Goal: Information Seeking & Learning: Check status

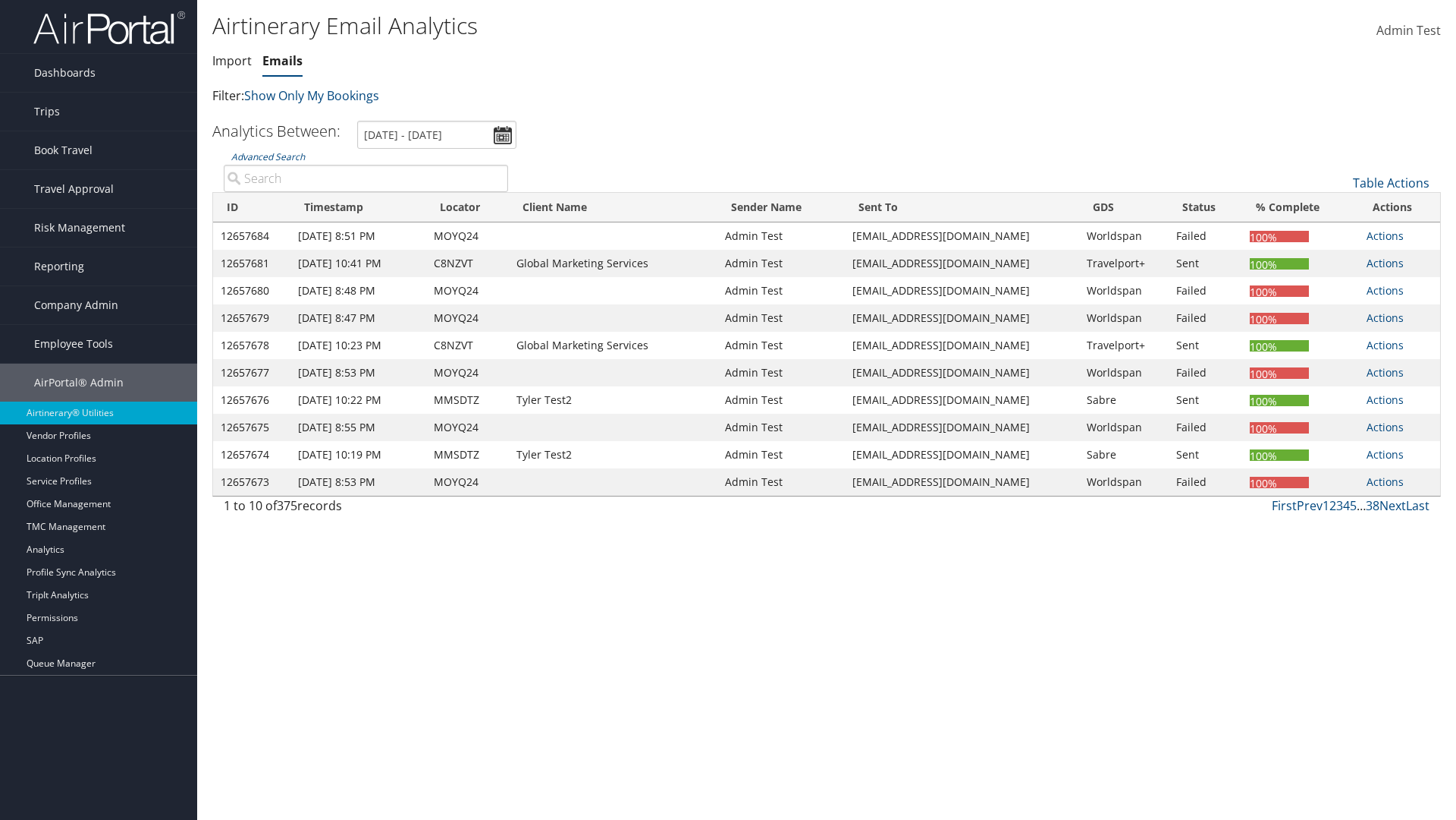
click at [283, 61] on link "Emails" at bounding box center [282, 61] width 40 height 17
click at [437, 134] on input "[DATE] - [DATE]" at bounding box center [437, 134] width 160 height 28
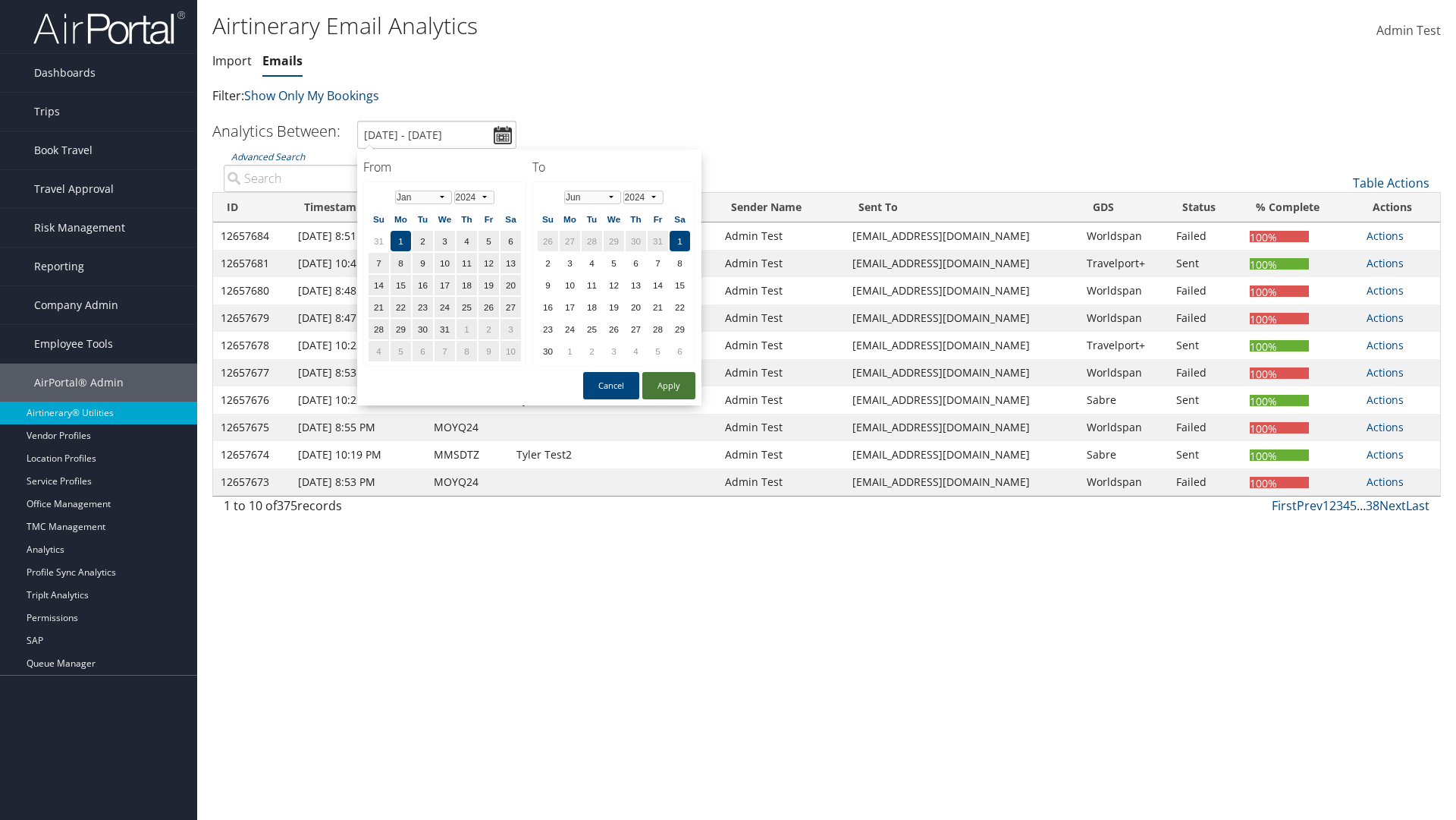
click at [669, 385] on button "Apply" at bounding box center [669, 385] width 53 height 27
type input "1/1/2024 - 6/1/2024"
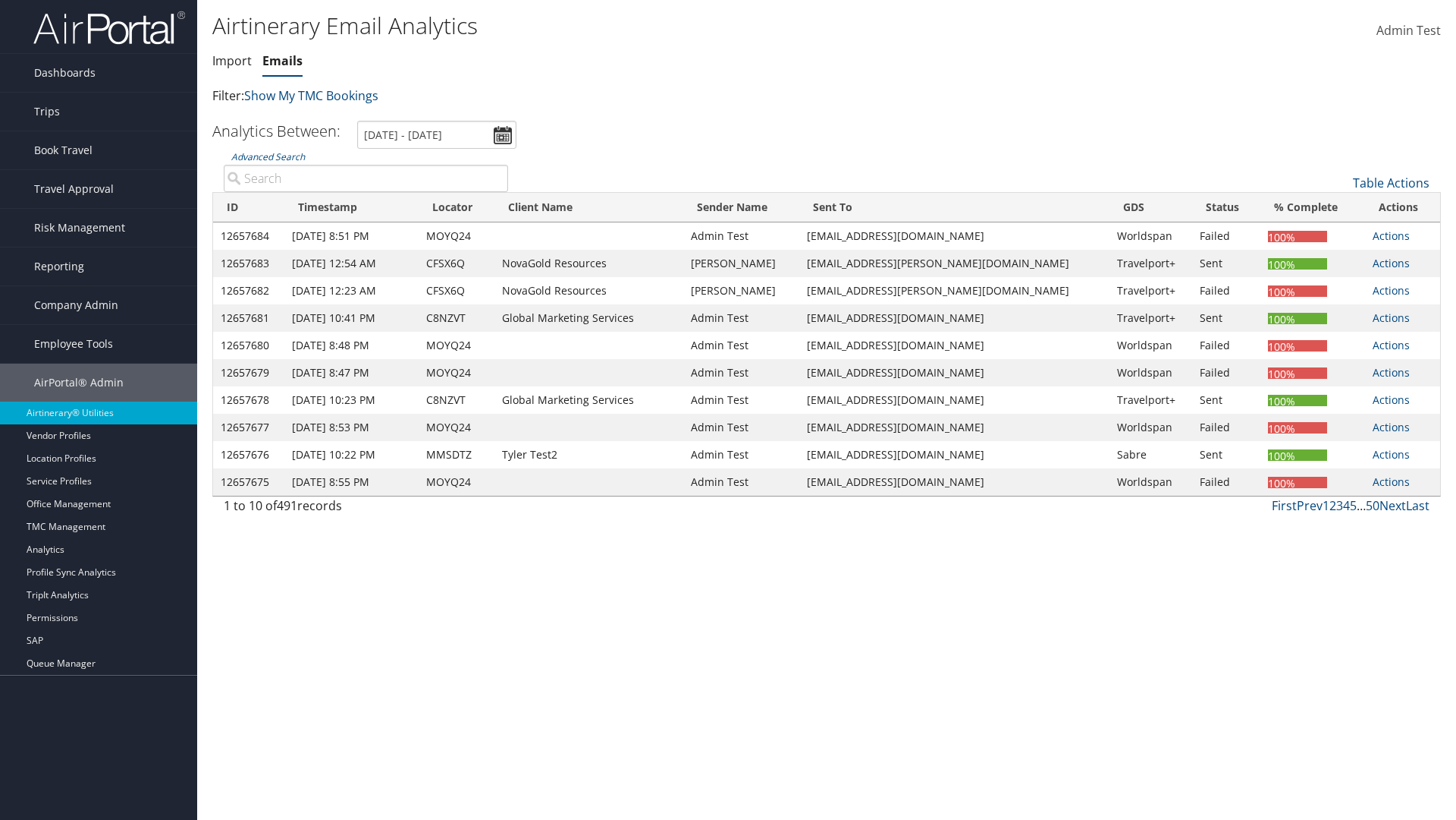
click at [253, 207] on th "ID" at bounding box center [249, 207] width 71 height 30
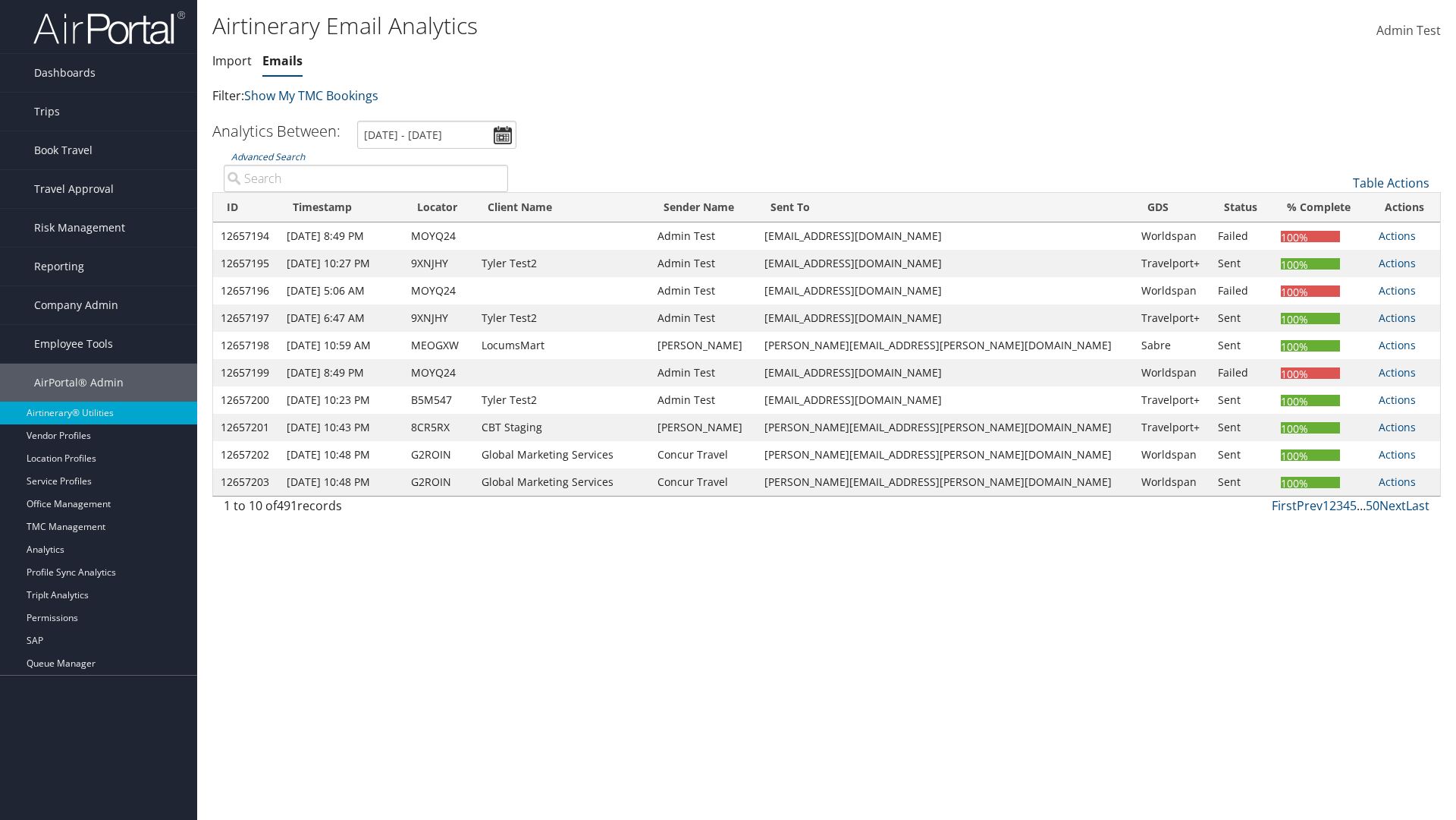
click at [253, 207] on th "ID" at bounding box center [246, 207] width 66 height 30
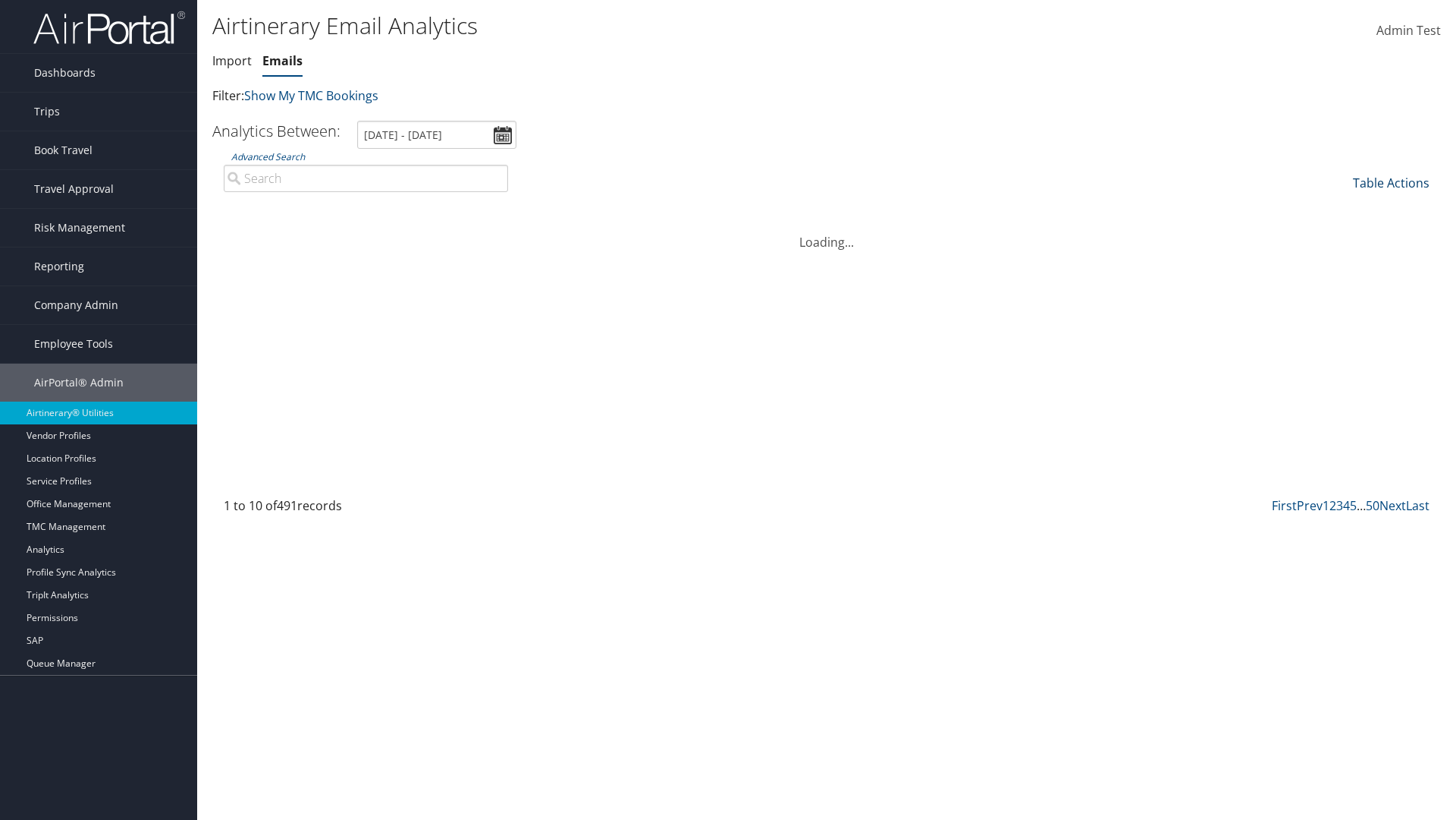
click at [1392, 183] on link "Table Actions" at bounding box center [1392, 183] width 76 height 17
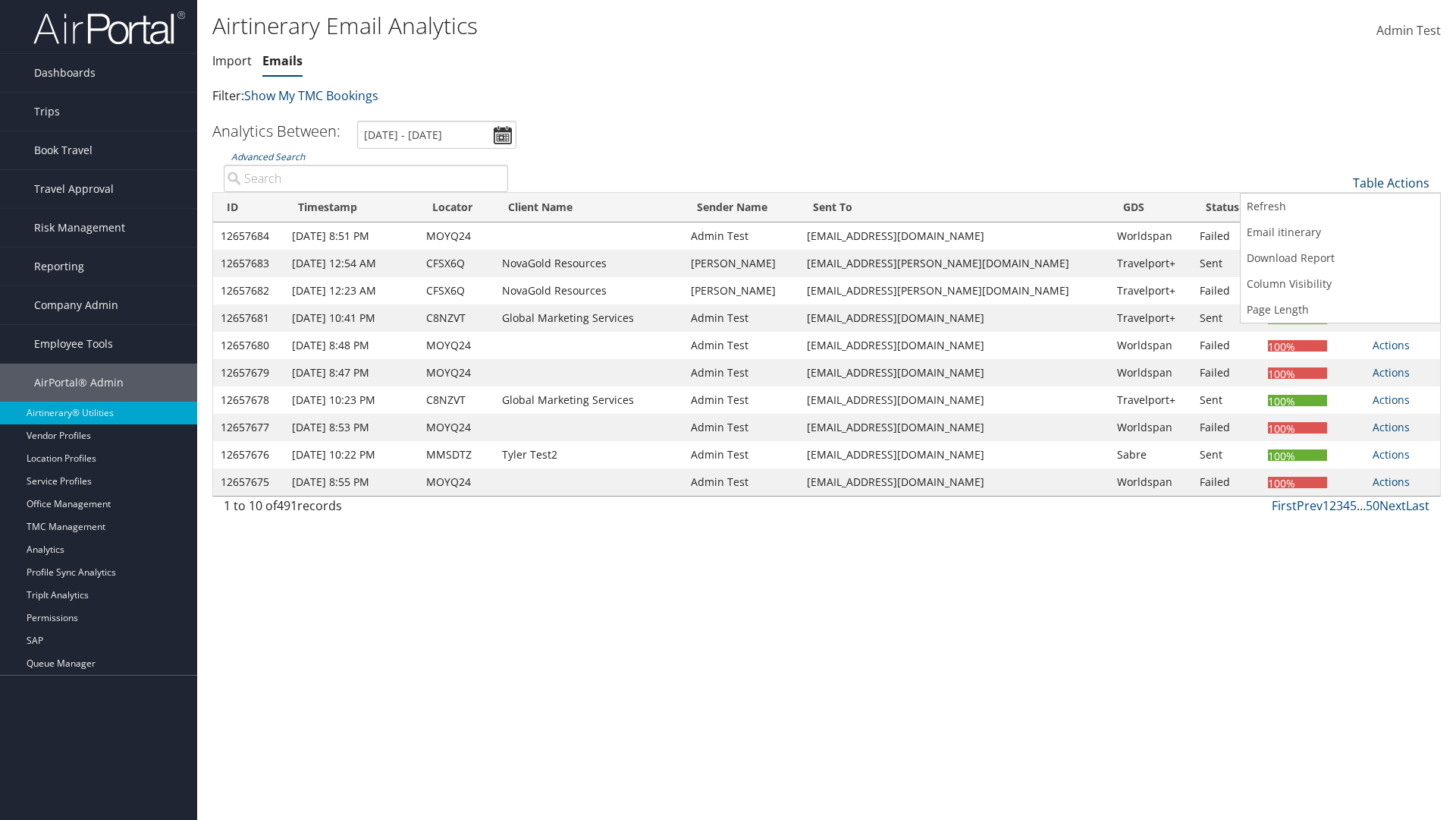
click at [1341, 310] on link "Page Length" at bounding box center [1341, 310] width 199 height 25
click at [1341, 233] on link "25" at bounding box center [1341, 233] width 199 height 25
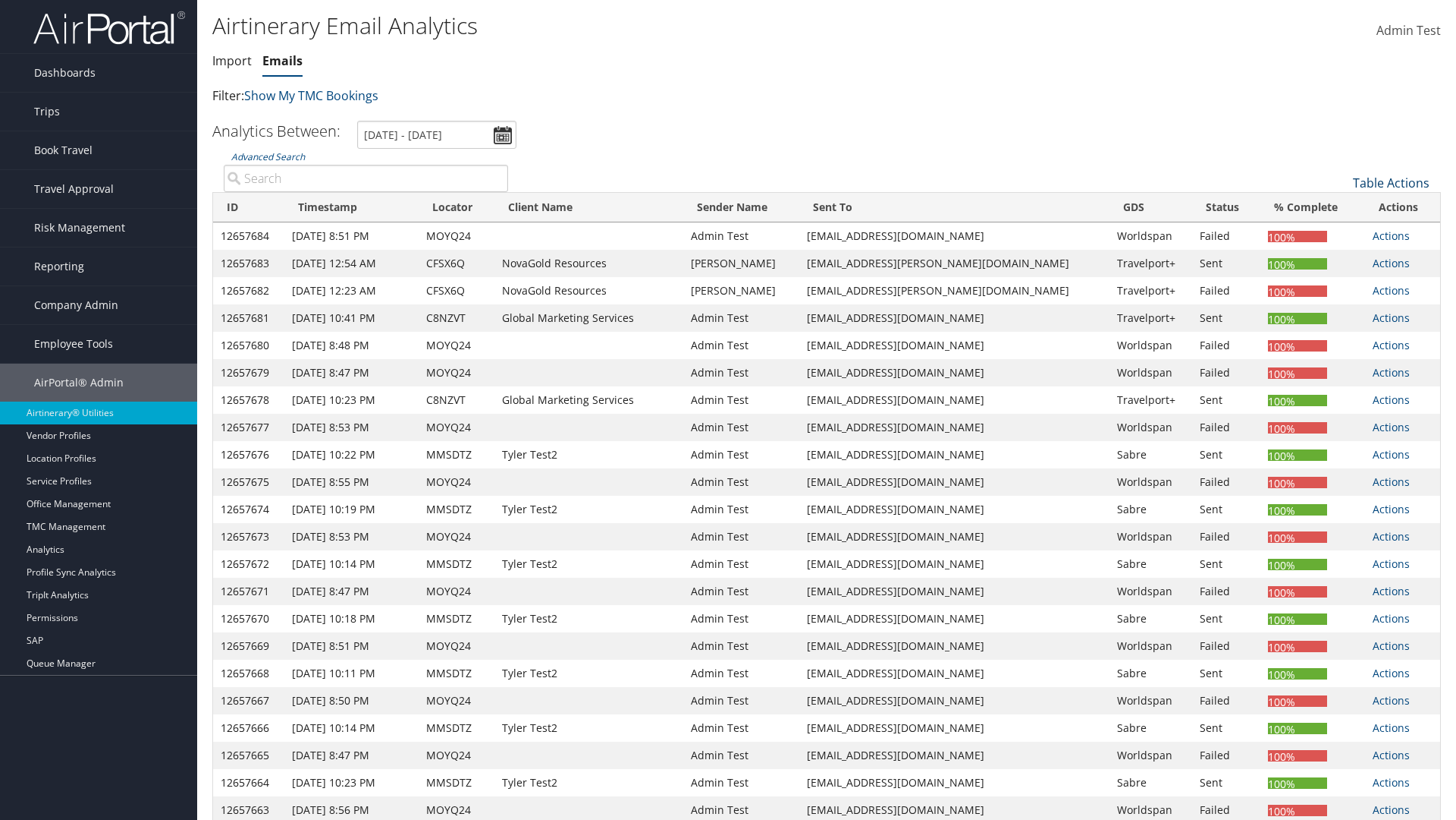
click at [1392, 183] on link "Table Actions" at bounding box center [1392, 183] width 76 height 17
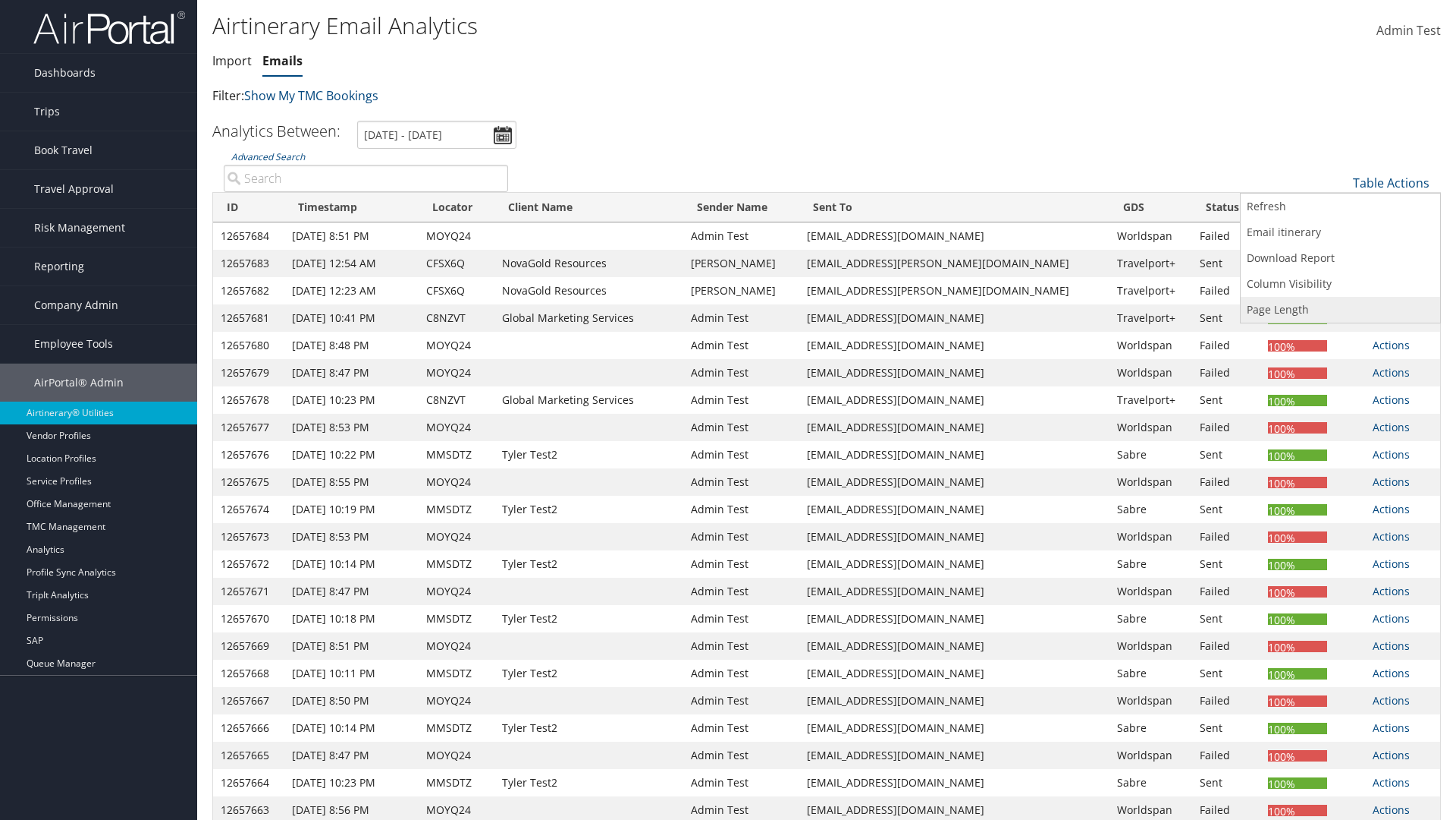
click at [1341, 310] on link "Page Length" at bounding box center [1341, 310] width 199 height 25
click at [1341, 260] on link "50" at bounding box center [1341, 260] width 199 height 25
